Goal: Contribute content: Add original content to the website for others to see

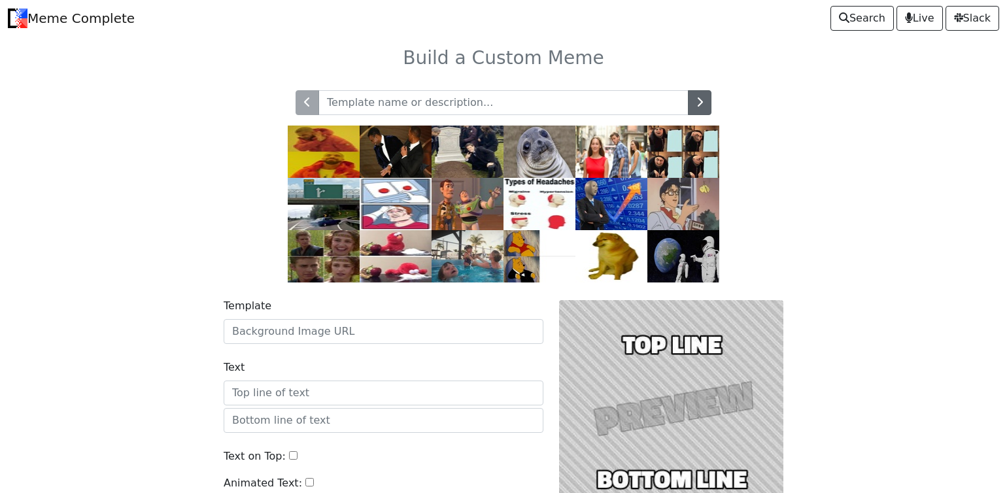
click at [698, 107] on icon "button" at bounding box center [699, 102] width 7 height 10
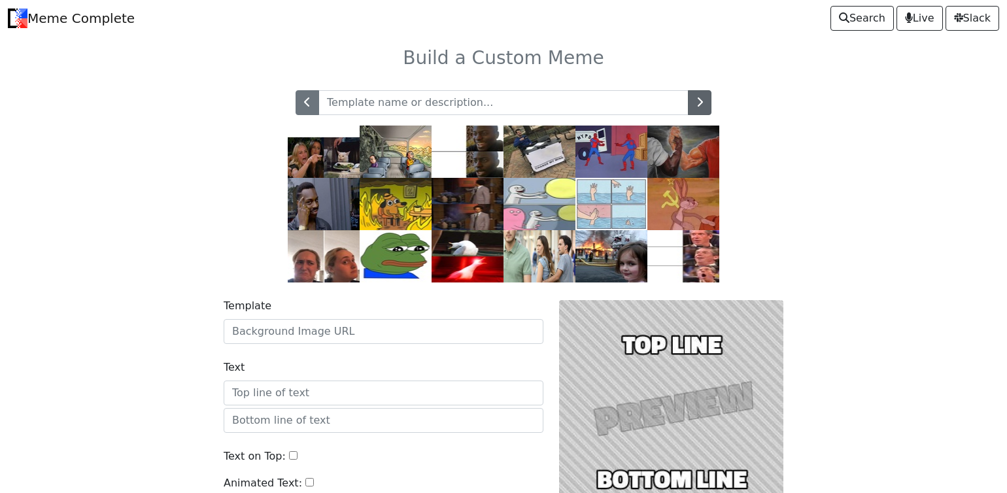
click at [691, 107] on button "button" at bounding box center [700, 102] width 24 height 25
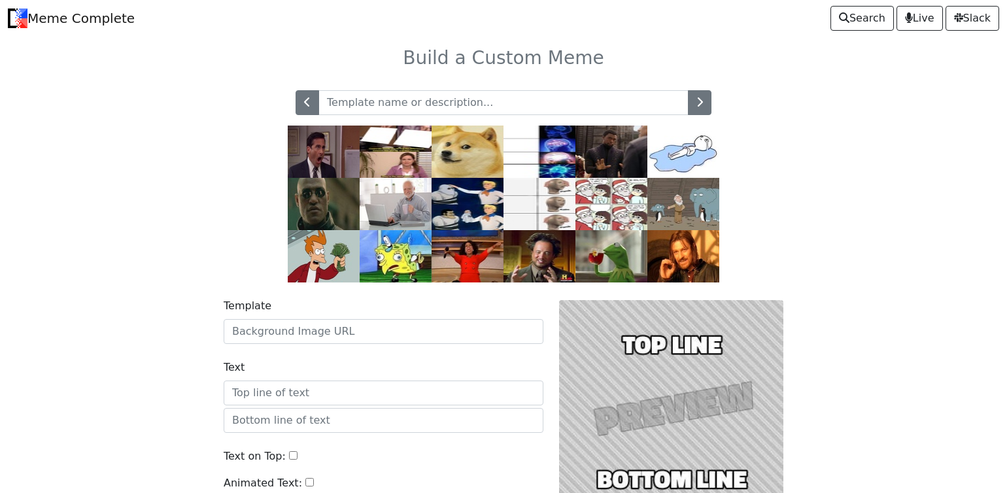
click at [691, 107] on button "button" at bounding box center [700, 102] width 24 height 25
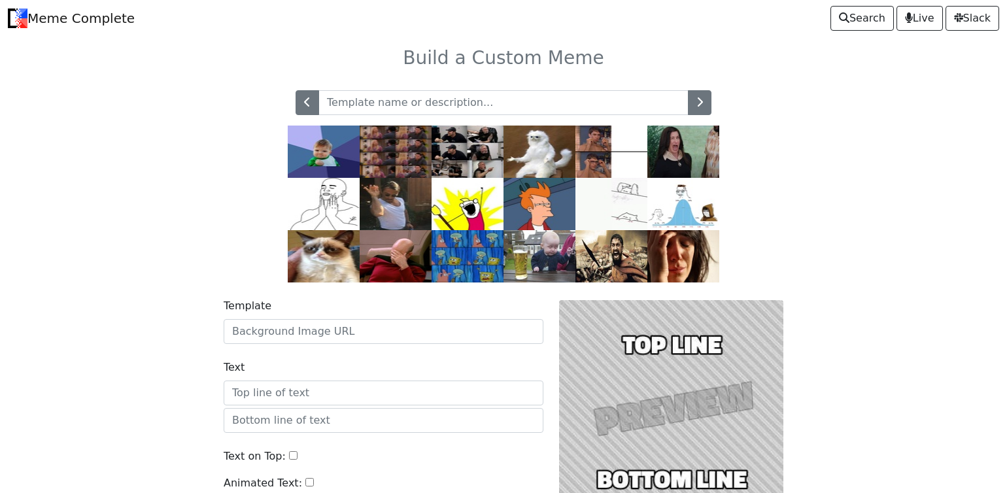
scroll to position [130, 0]
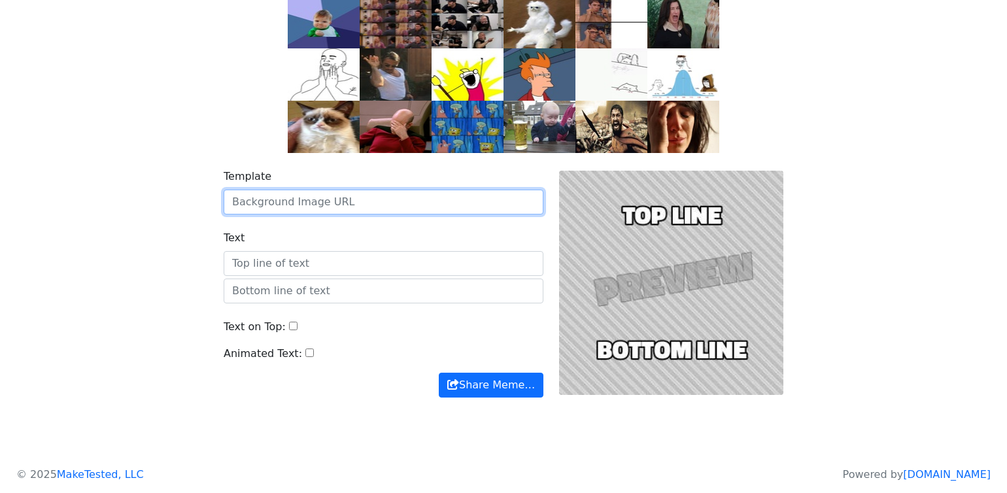
click at [286, 204] on input "Template" at bounding box center [384, 202] width 320 height 25
type input "[URL][DOMAIN_NAME]"
click at [490, 385] on button "Share Meme…" at bounding box center [491, 385] width 105 height 25
